Goal: Transaction & Acquisition: Obtain resource

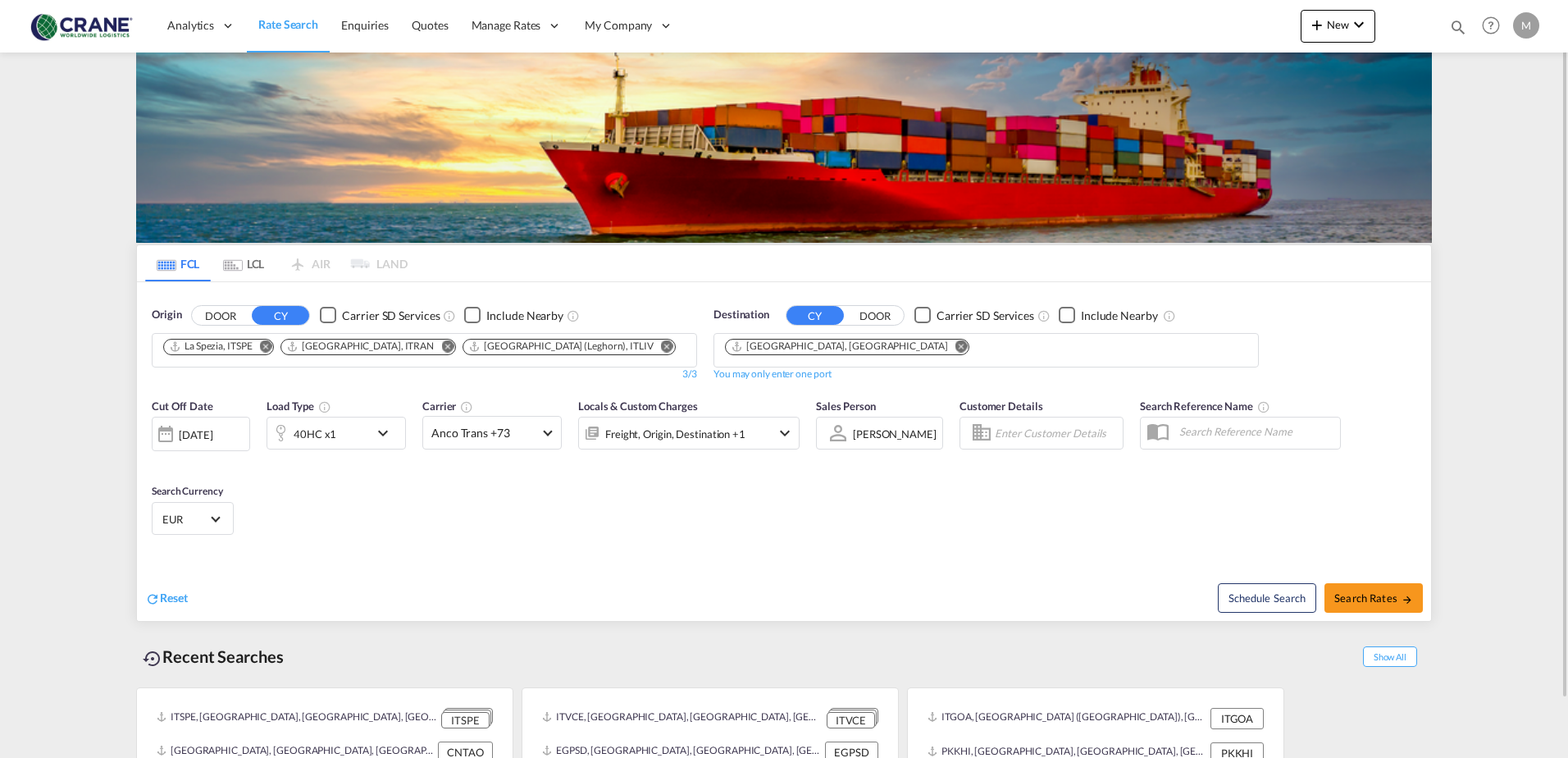
click at [320, 313] on div "Checkbox No Ink" at bounding box center [328, 315] width 17 height 17
click at [930, 313] on div "Checkbox No Ink" at bounding box center [922, 315] width 17 height 17
click at [956, 348] on md-icon "Remove" at bounding box center [961, 345] width 12 height 12
click at [661, 350] on md-icon "Remove" at bounding box center [666, 345] width 12 height 12
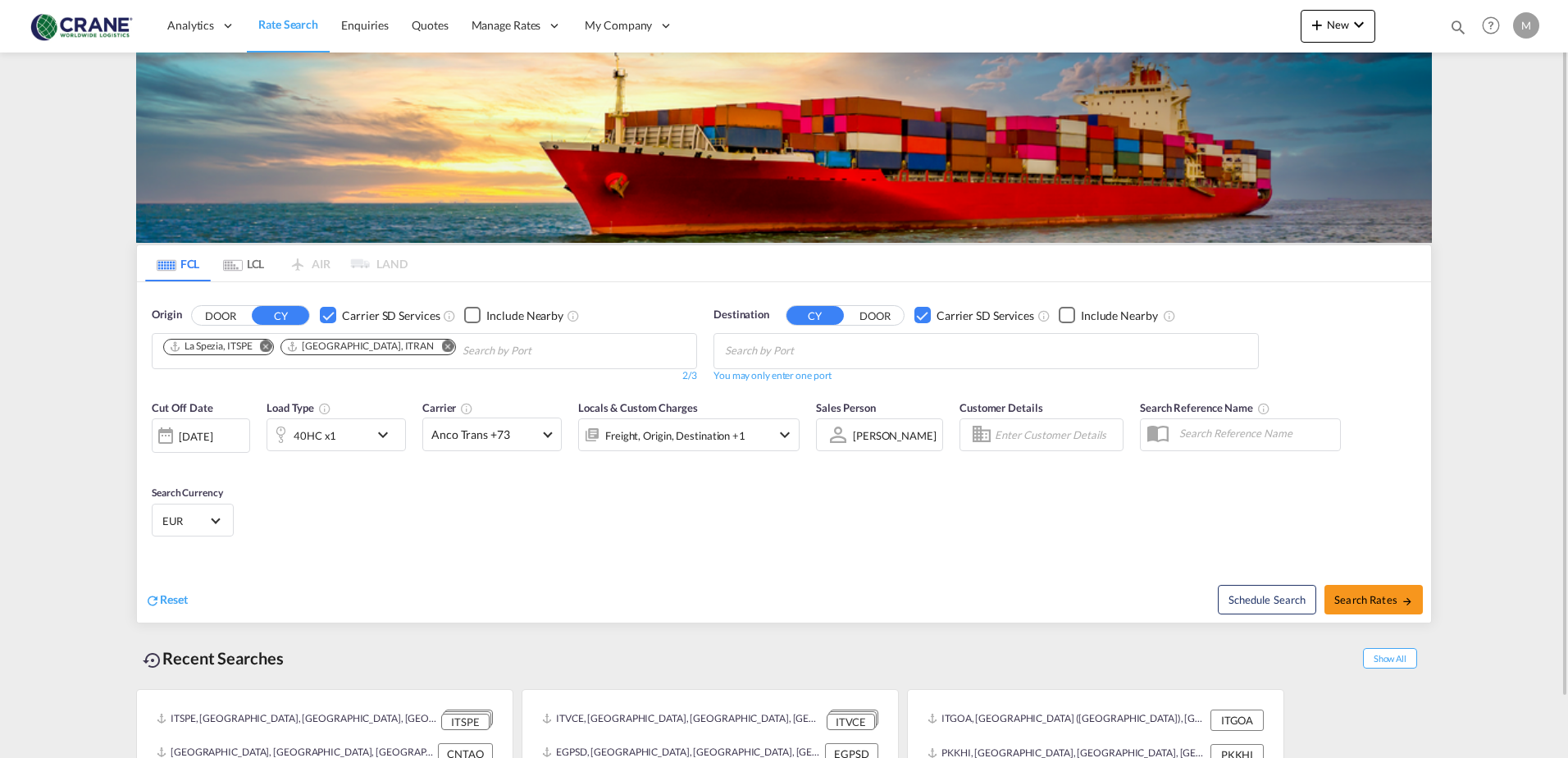
click at [441, 348] on md-icon "Remove" at bounding box center [447, 345] width 12 height 12
click at [268, 348] on md-icon "Remove" at bounding box center [265, 345] width 12 height 12
click at [267, 348] on body "Analytics Reports Dashboard Rate Search Enquiries Quotes" at bounding box center [784, 379] width 1568 height 758
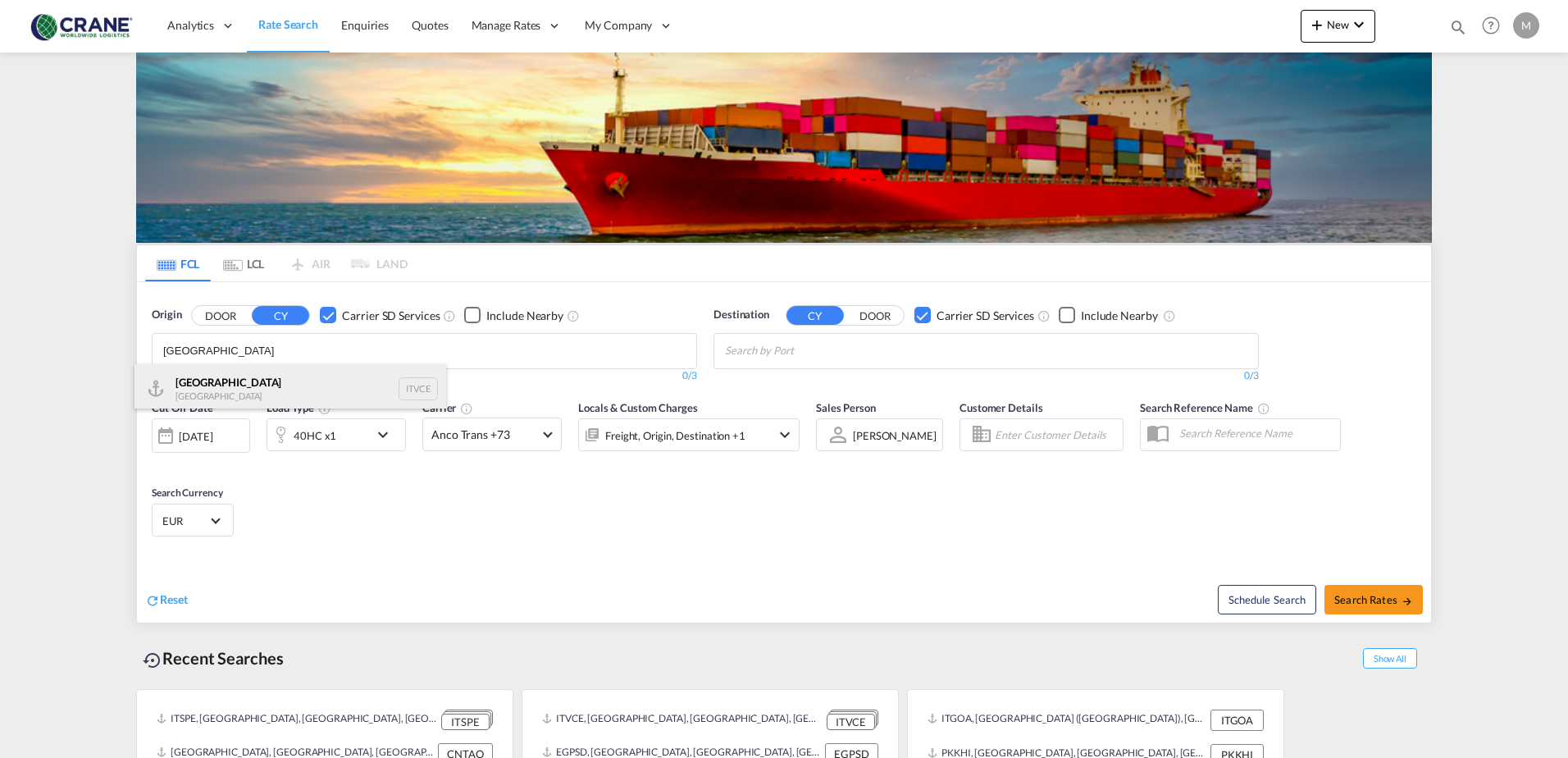
type input "[GEOGRAPHIC_DATA]"
click at [254, 376] on div "Venezia [GEOGRAPHIC_DATA] ITVCE" at bounding box center [290, 389] width 312 height 49
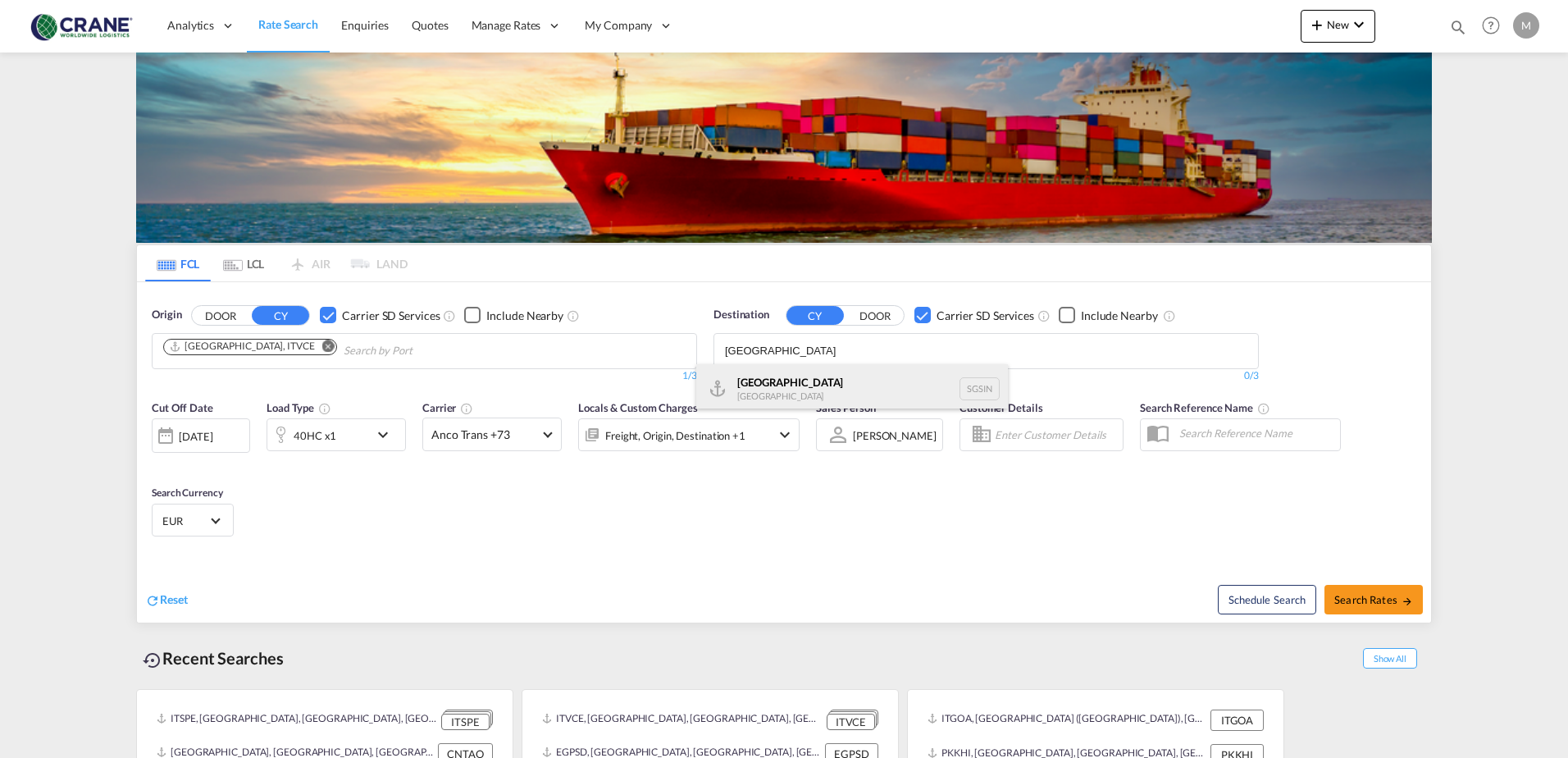
type input "[GEOGRAPHIC_DATA]"
click at [810, 386] on div "Singapore [GEOGRAPHIC_DATA] [GEOGRAPHIC_DATA]" at bounding box center [851, 389] width 312 height 49
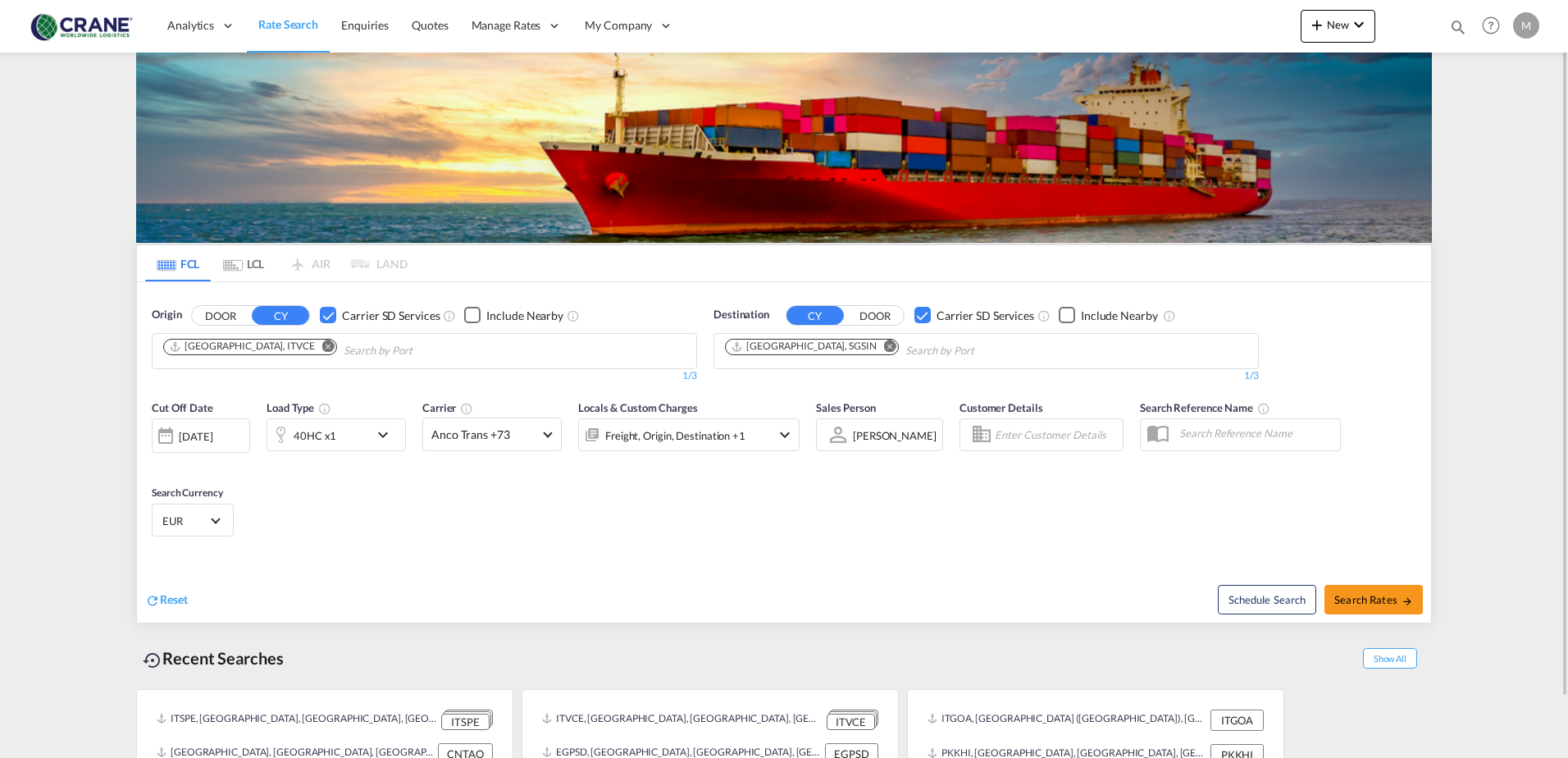
click at [386, 431] on md-icon "icon-chevron-down" at bounding box center [387, 434] width 28 height 19
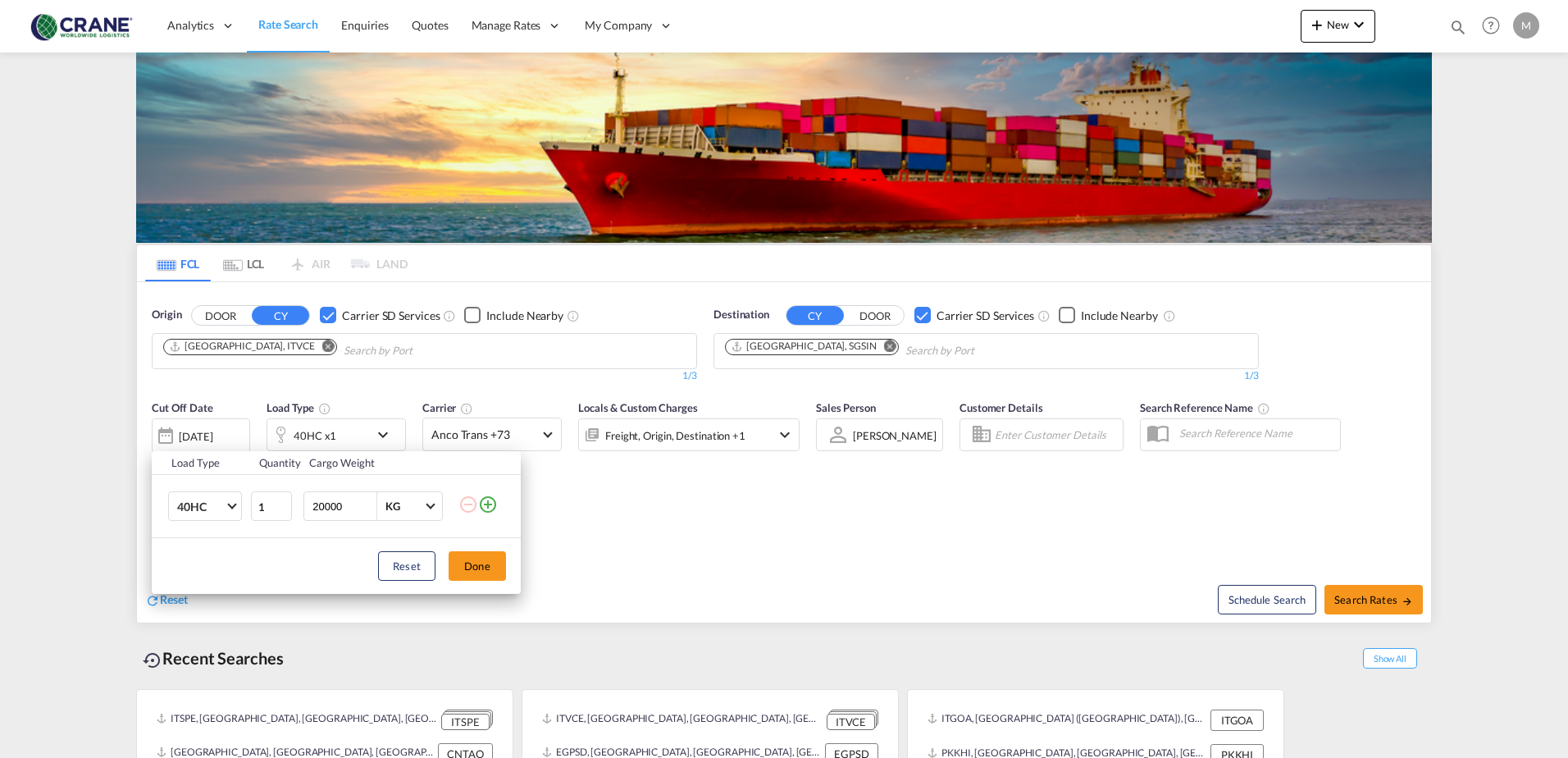
click at [488, 502] on md-icon "icon-plus-circle-outline" at bounding box center [488, 503] width 19 height 19
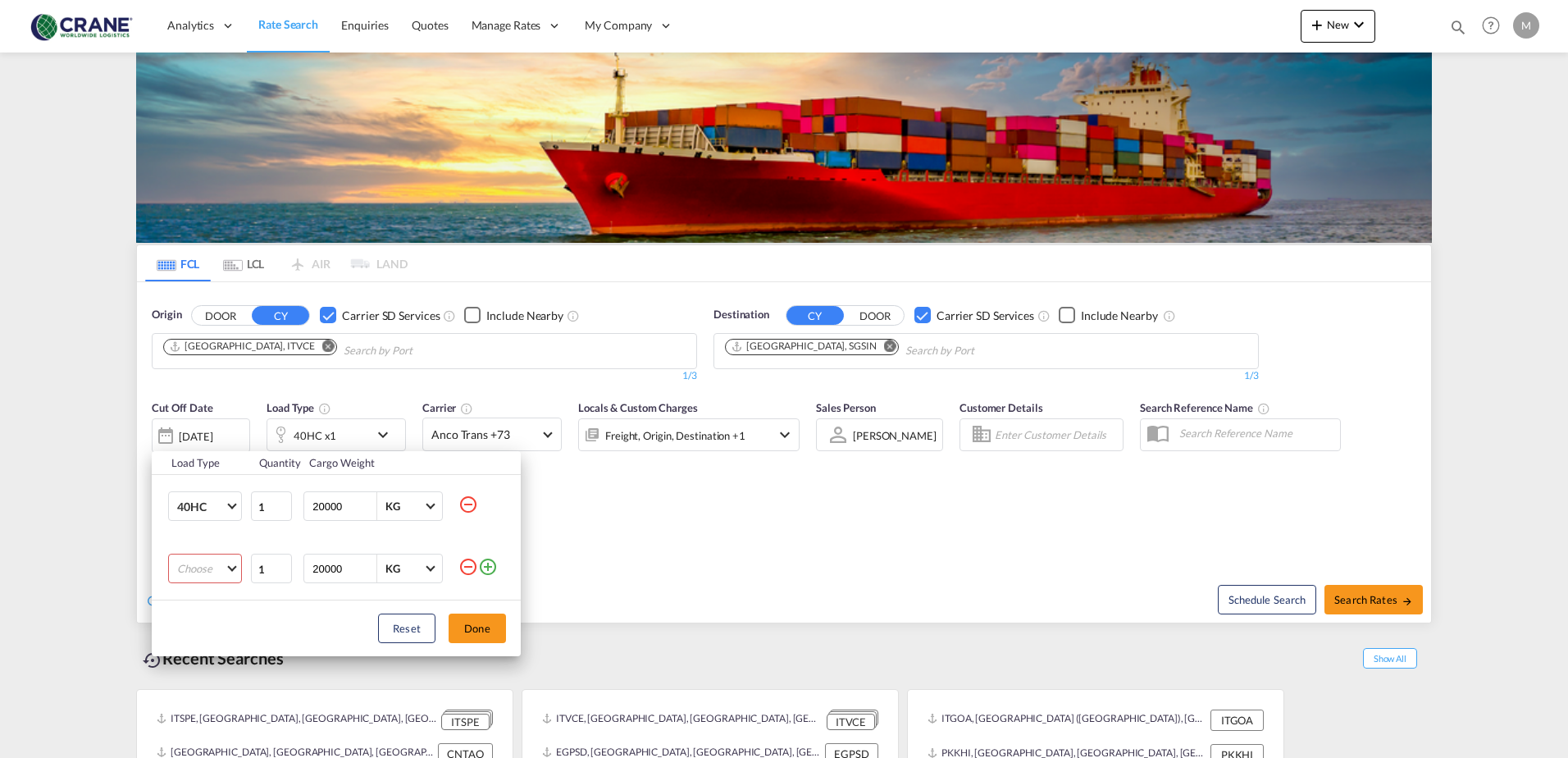
click at [228, 568] on md-select "Choose 20GP 40GP 40HC 45HC 20RE 40RE 40HR 20OT 40OT 20FR 40FR 40NR 20NR 45S 20T…" at bounding box center [205, 568] width 74 height 30
click at [198, 566] on div "20GP" at bounding box center [191, 560] width 28 height 15
click at [463, 501] on md-icon "icon-minus-circle-outline" at bounding box center [467, 503] width 19 height 19
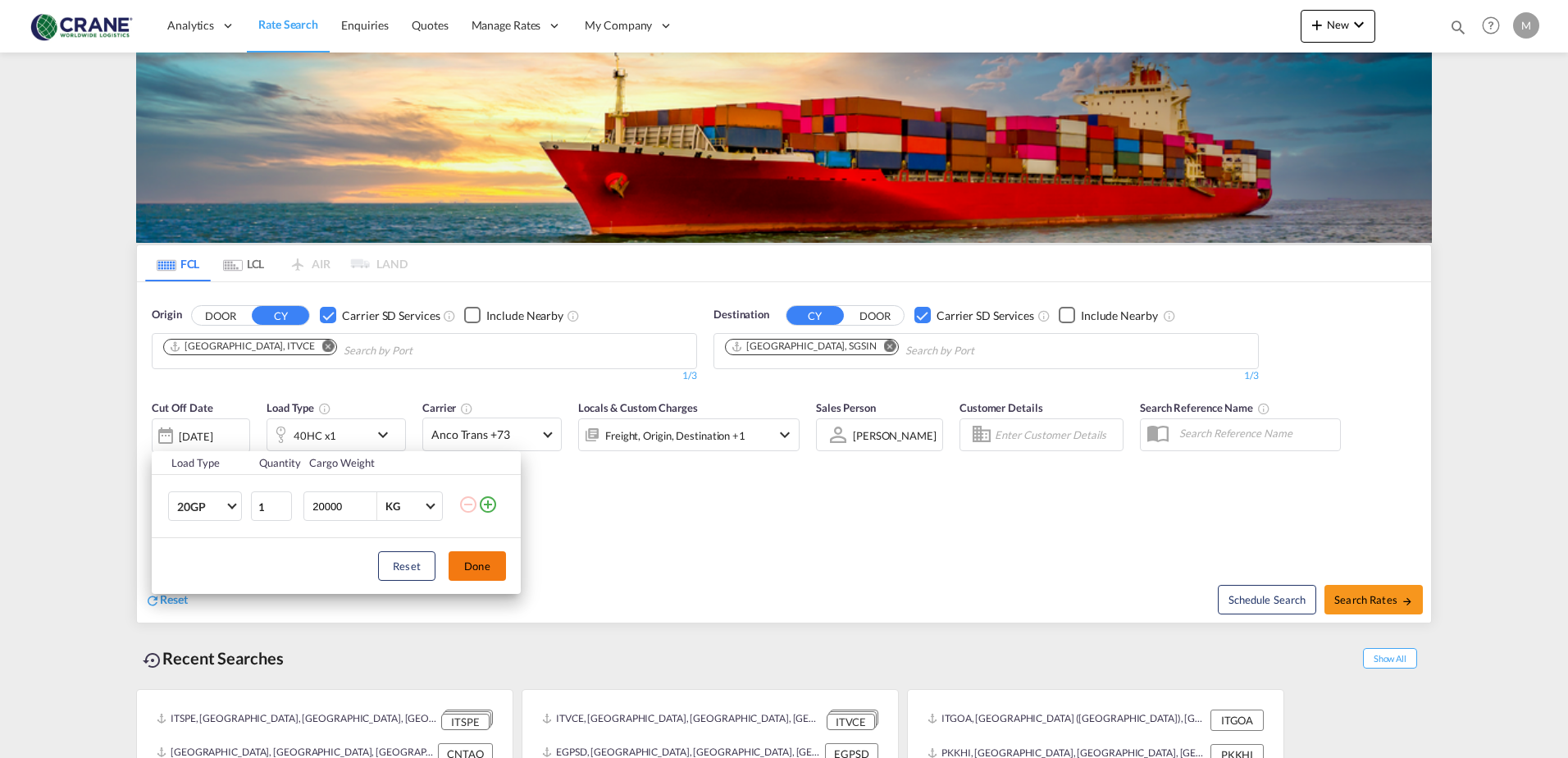
click at [475, 566] on button "Done" at bounding box center [477, 566] width 57 height 30
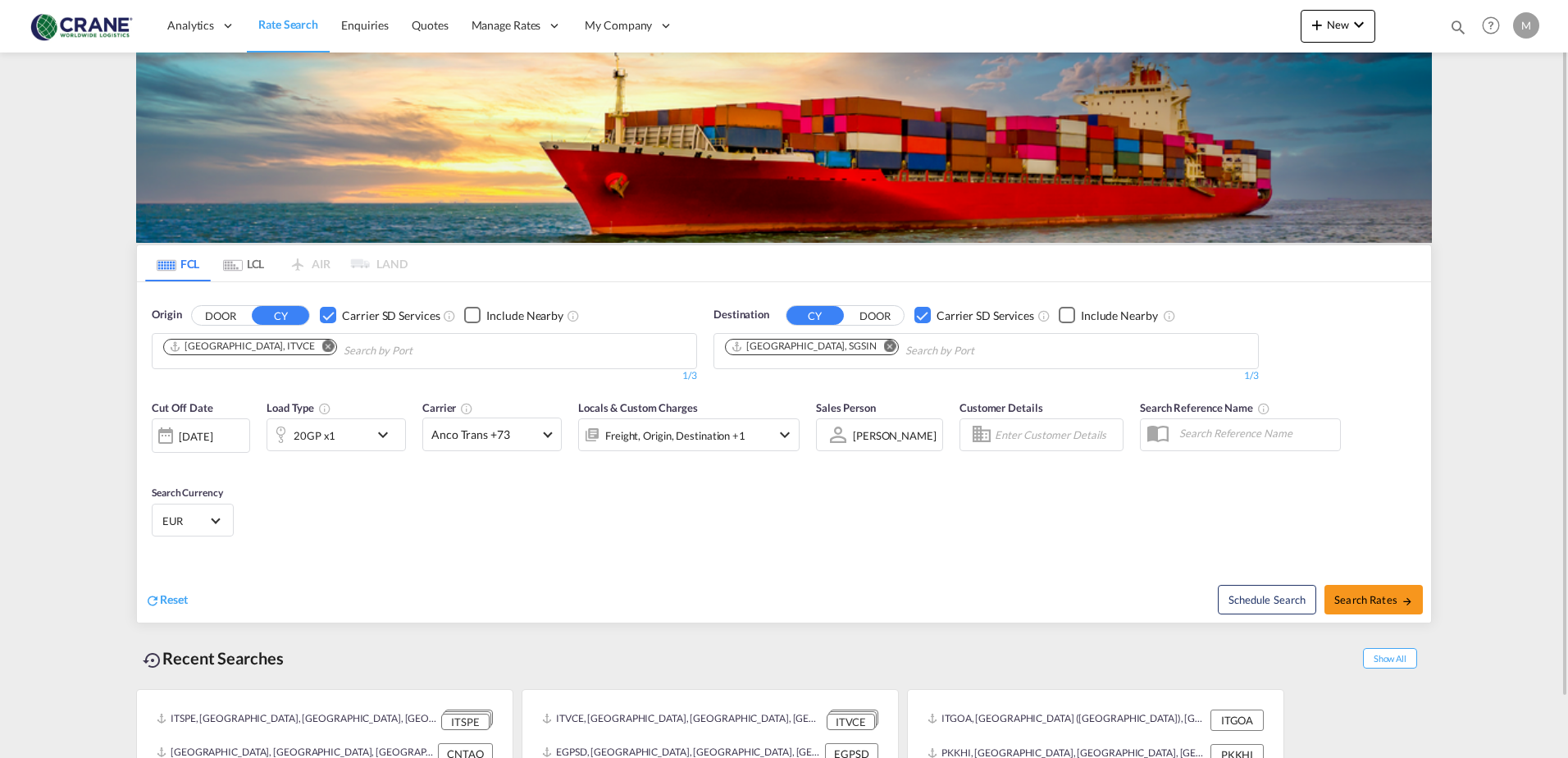
drag, startPoint x: 651, startPoint y: 538, endPoint x: 613, endPoint y: 516, distance: 43.9
click at [648, 538] on div "Cut Off Date [DATE] [DATE] Load Type 20GP x1 Carrier Anco Trans +73 Online Rate…" at bounding box center [784, 471] width 1294 height 160
click at [548, 438] on md-select-value "Anco Trans +73" at bounding box center [491, 434] width 138 height 32
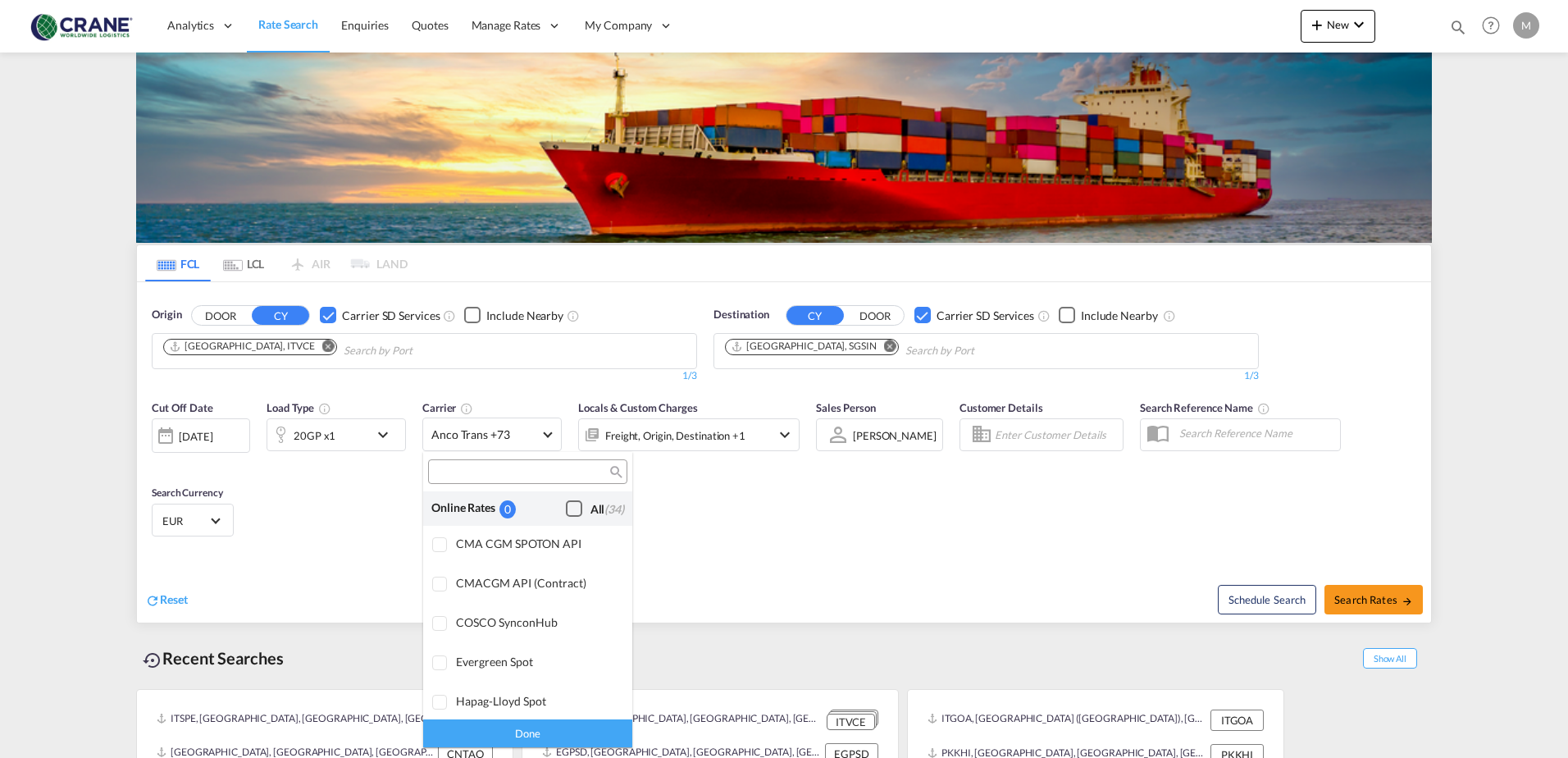
click at [566, 509] on div "Checkbox No Ink" at bounding box center [574, 509] width 17 height 17
click at [517, 738] on div "Done" at bounding box center [527, 732] width 209 height 29
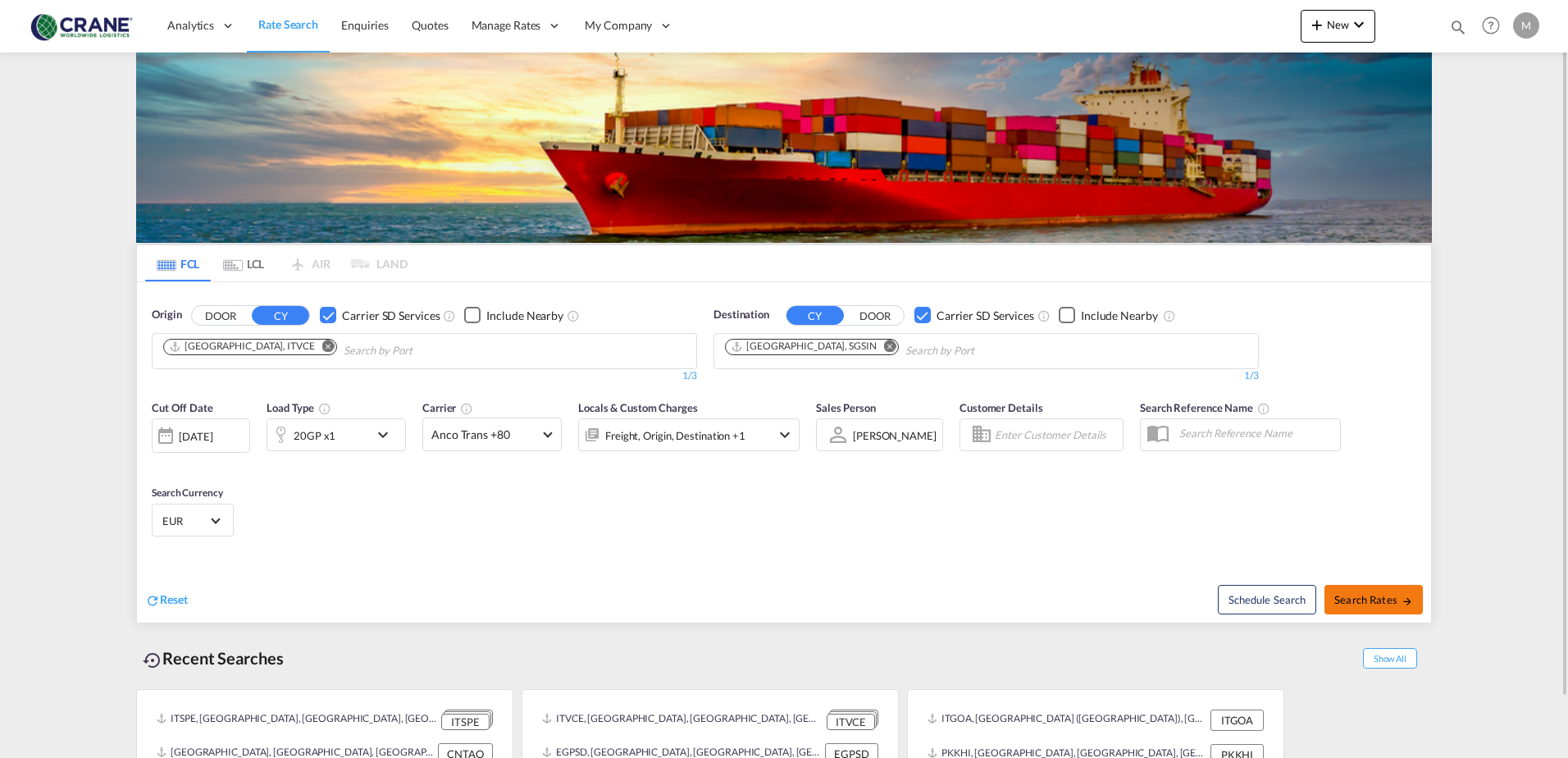
click at [1364, 601] on span "Search Rates" at bounding box center [1373, 600] width 79 height 13
type input "ITVCE to SGSIN / [DATE]"
